Goal: Transaction & Acquisition: Subscribe to service/newsletter

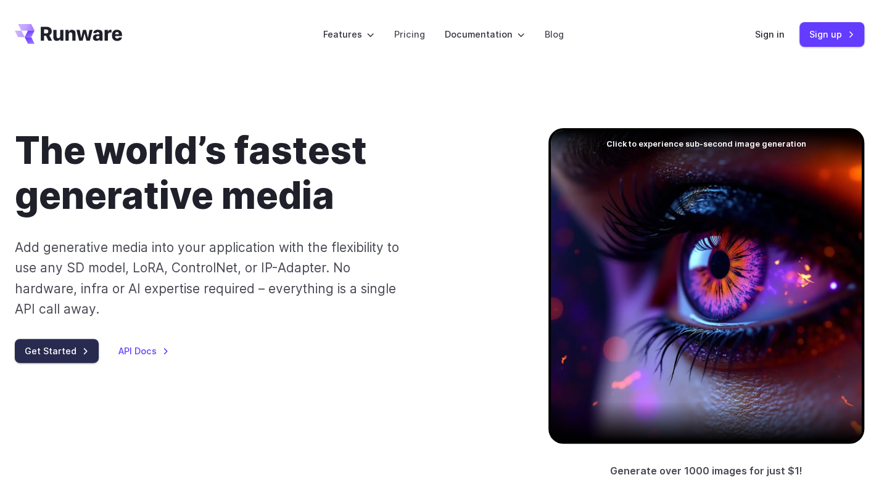
click at [67, 346] on link "Get Started" at bounding box center [57, 351] width 84 height 24
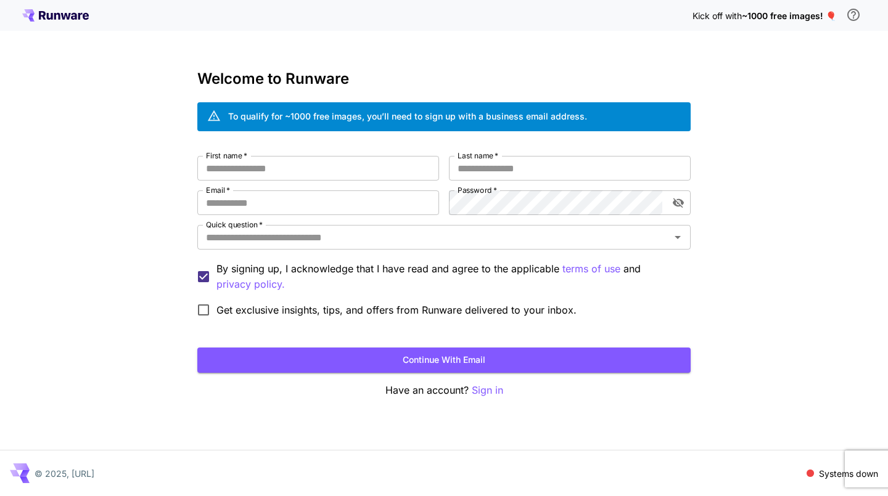
click at [396, 171] on input "First name   *" at bounding box center [318, 168] width 242 height 25
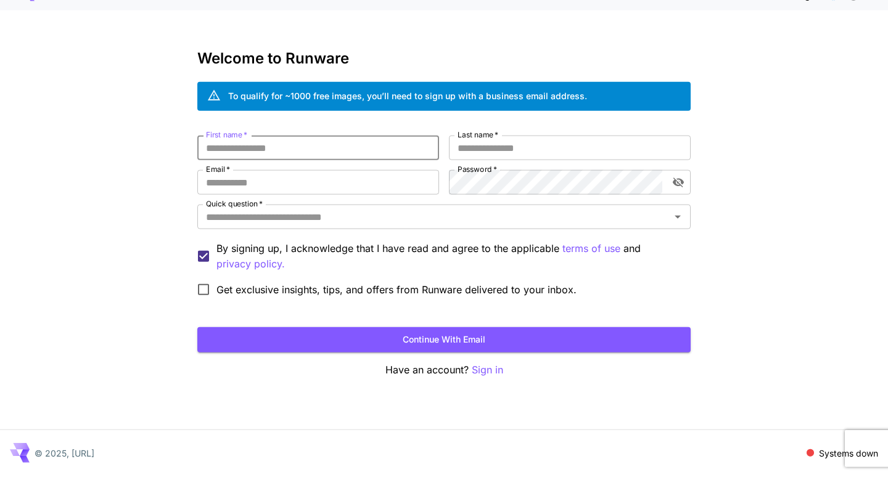
click at [375, 168] on input "First name   *" at bounding box center [318, 168] width 242 height 25
type input "****"
click at [536, 168] on input "Last name   *" at bounding box center [570, 168] width 242 height 25
type input "*****"
click at [375, 194] on input "Email   *" at bounding box center [318, 203] width 242 height 25
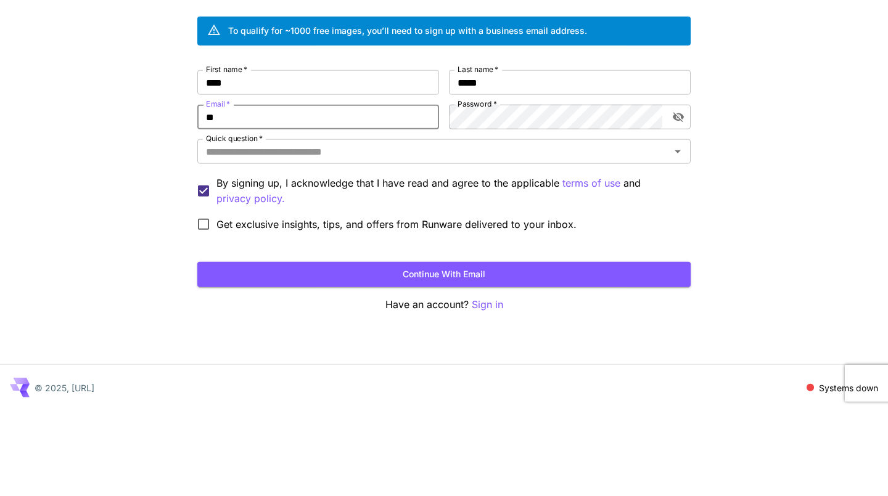
type input "**********"
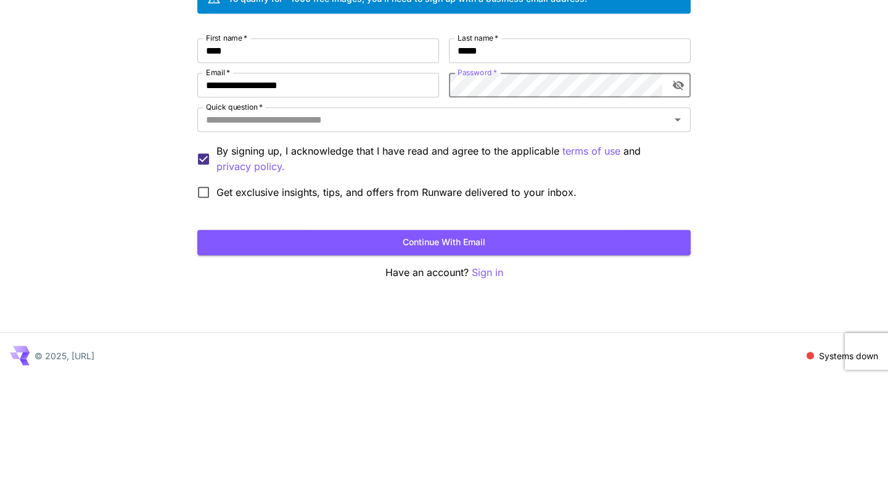
click at [324, 238] on input "Quick question   *" at bounding box center [433, 237] width 465 height 17
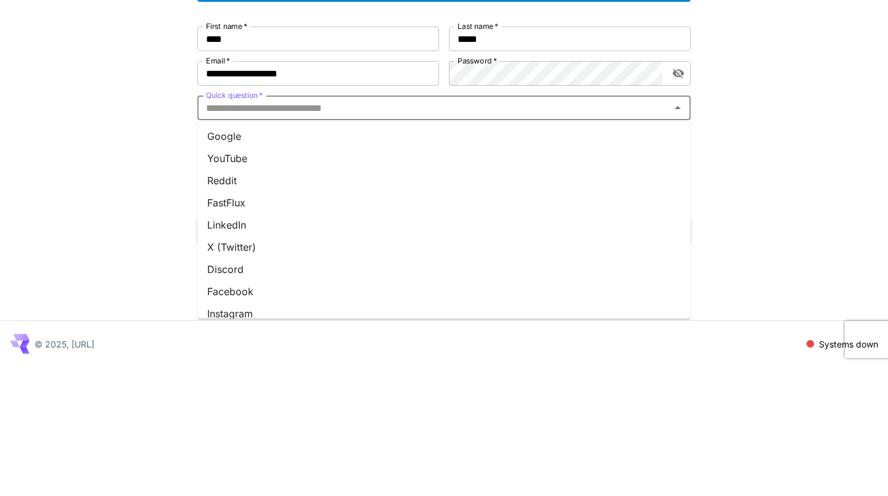
click at [302, 285] on li "YouTube" at bounding box center [443, 288] width 493 height 22
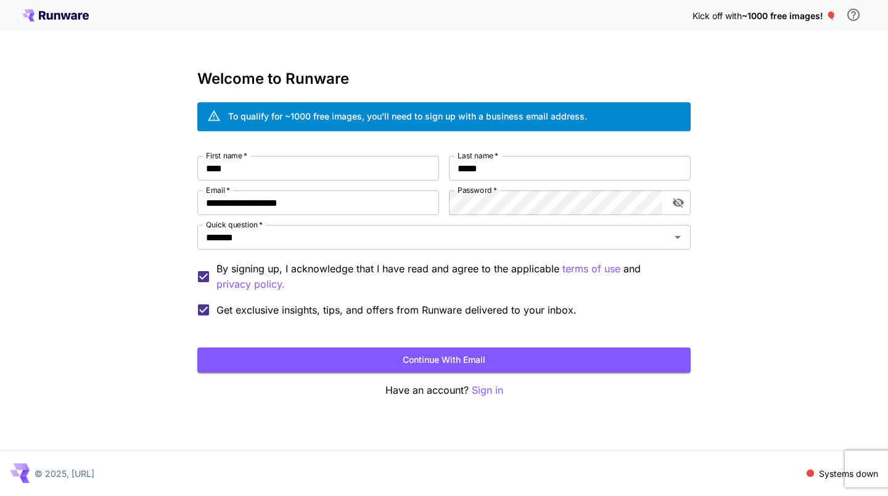
click at [390, 357] on button "Continue with email" at bounding box center [443, 360] width 493 height 25
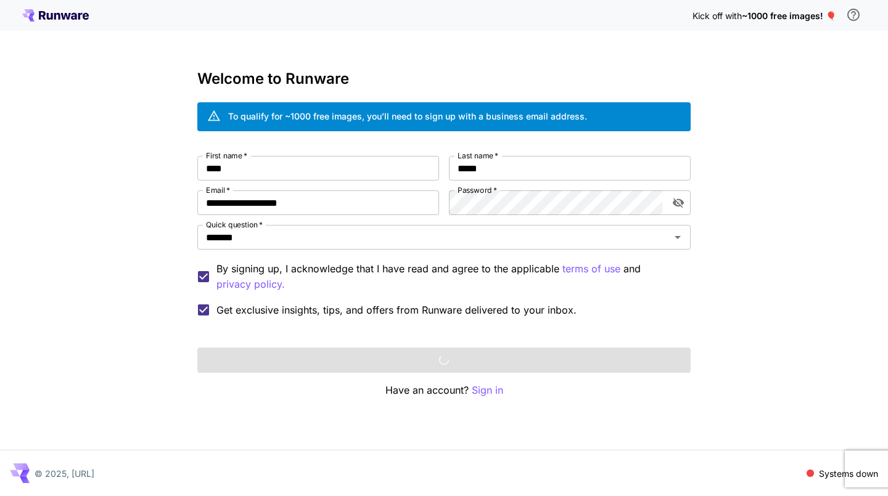
click at [486, 390] on p "Sign in" at bounding box center [487, 390] width 31 height 15
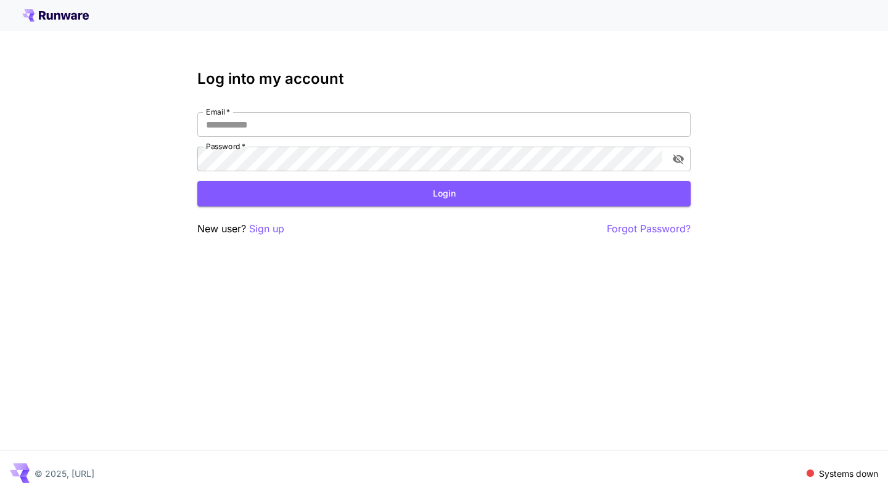
click at [535, 117] on input "Email   *" at bounding box center [443, 124] width 493 height 25
click at [345, 124] on input "Email   *" at bounding box center [443, 124] width 493 height 25
click at [342, 121] on input "Email   *" at bounding box center [443, 124] width 493 height 25
click at [338, 118] on input "Email   *" at bounding box center [443, 124] width 493 height 25
click at [337, 122] on input "Email   *" at bounding box center [443, 124] width 493 height 25
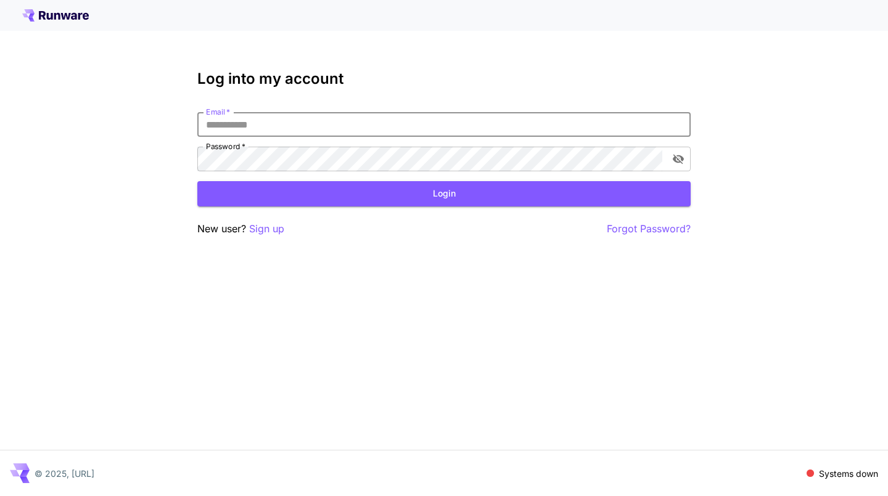
click at [387, 83] on h3 "Log into my account" at bounding box center [443, 78] width 493 height 17
click at [366, 119] on input "Email   *" at bounding box center [443, 124] width 493 height 25
click at [398, 76] on h3 "Log into my account" at bounding box center [443, 78] width 493 height 17
click at [379, 114] on input "Email   *" at bounding box center [443, 124] width 493 height 25
click at [348, 113] on input "Email   *" at bounding box center [443, 124] width 493 height 25
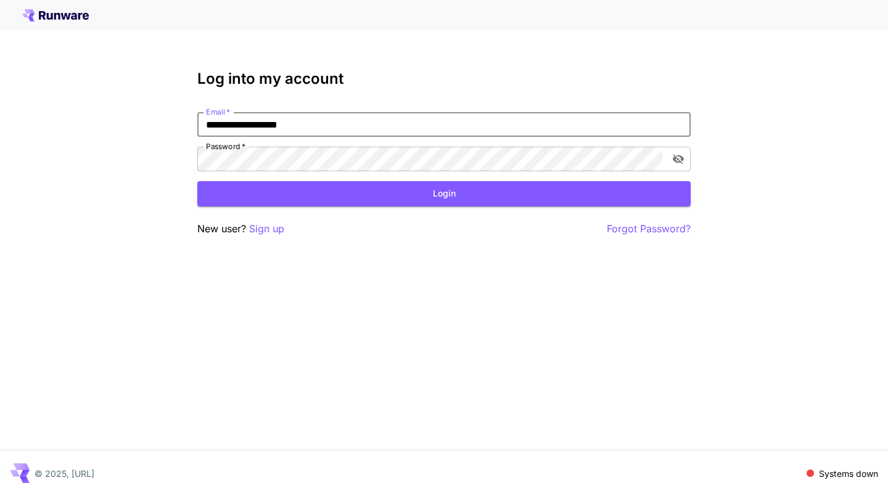
type input "**********"
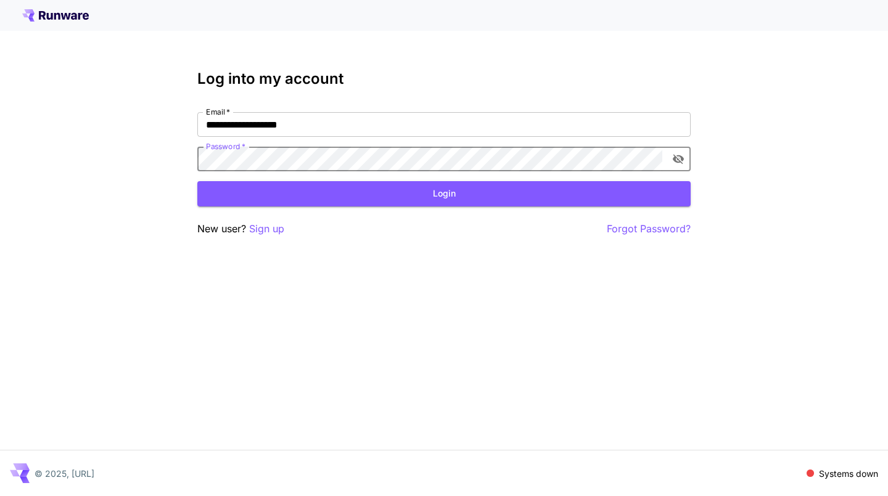
click at [512, 194] on button "Login" at bounding box center [443, 193] width 493 height 25
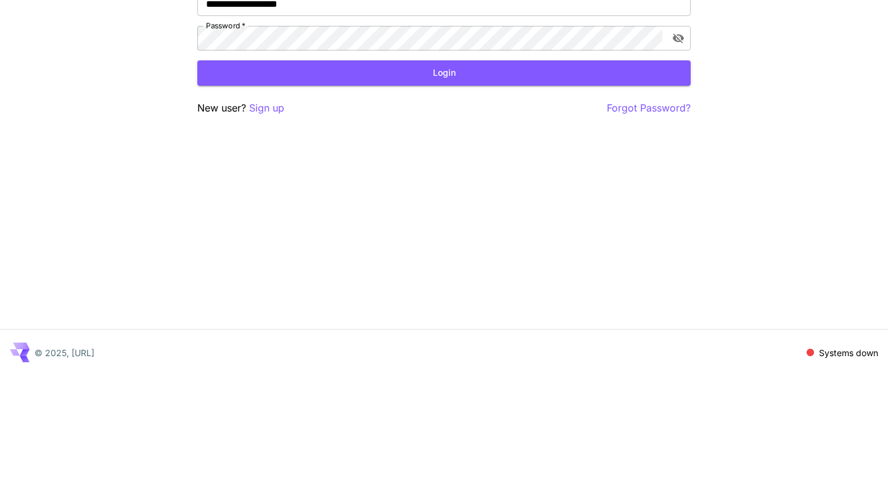
click at [270, 229] on p "Sign up" at bounding box center [266, 228] width 35 height 15
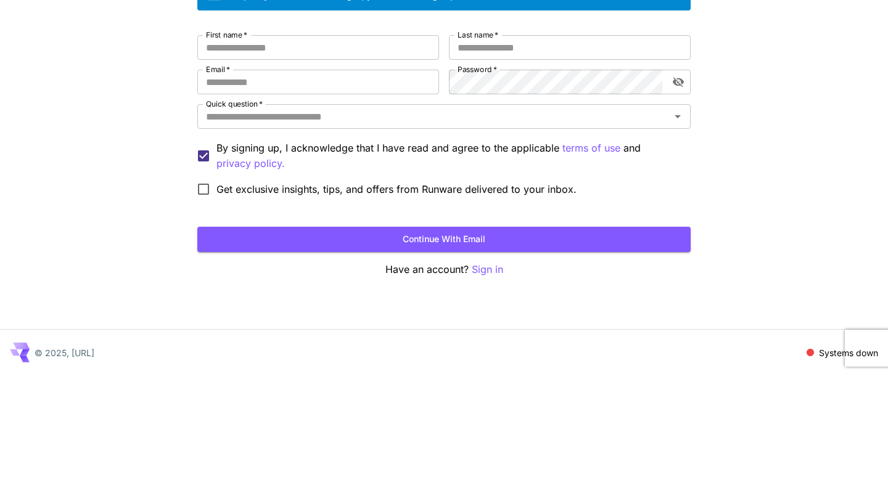
click at [779, 226] on div "Kick off with ~1000 free images! 🎈 Welcome to Runware To qualify for ~1000 free…" at bounding box center [444, 248] width 888 height 496
